Goal: Transaction & Acquisition: Purchase product/service

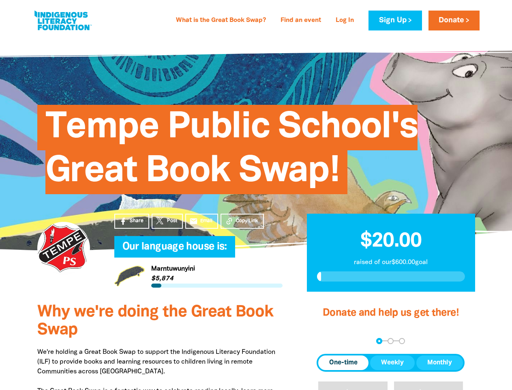
click at [256, 194] on span "Tempe Public School's Great Book Swap!" at bounding box center [231, 152] width 373 height 83
click at [242, 221] on span "Copy Link" at bounding box center [247, 220] width 22 height 7
click at [328, 340] on div "arrow_back Back Step 1 Step 2 Step 3" at bounding box center [391, 341] width 148 height 6
click at [379, 340] on div "Navigate to step 1 of 3 to enter your donation amount" at bounding box center [380, 341] width 2 height 2
click at [344, 362] on span "One-time" at bounding box center [343, 362] width 28 height 10
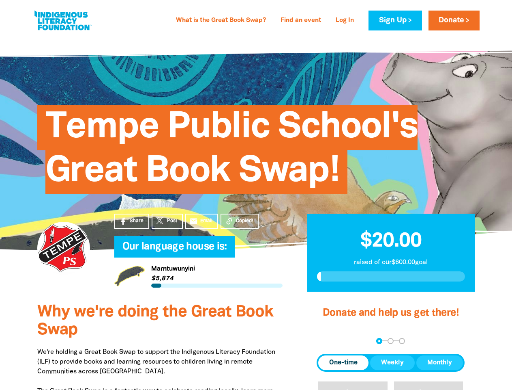
click at [393, 362] on span "Weekly" at bounding box center [392, 362] width 23 height 10
click at [440, 362] on span "Monthly" at bounding box center [440, 362] width 25 height 10
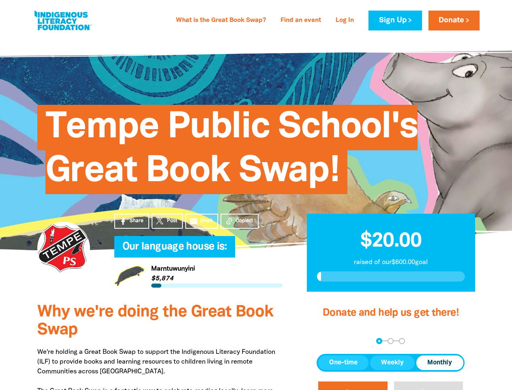
click at [353, 385] on button "$20" at bounding box center [353, 395] width 69 height 28
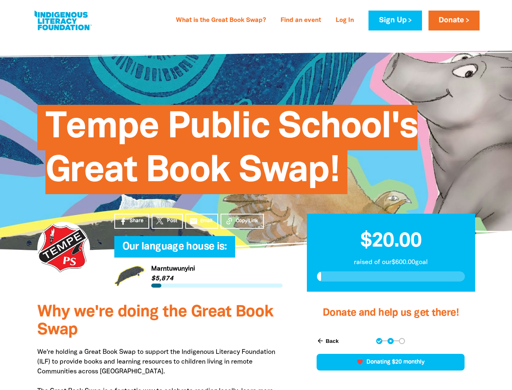
scroll to position [231, 0]
